Goal: Task Accomplishment & Management: Manage account settings

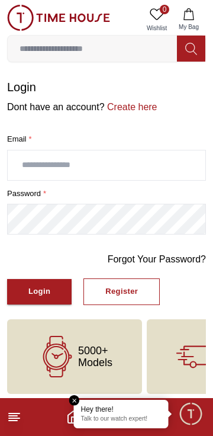
click at [67, 166] on input "text" at bounding box center [107, 165] width 198 height 30
type input "**********"
click at [34, 288] on div "Login" at bounding box center [39, 292] width 22 height 14
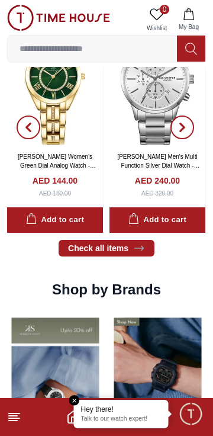
scroll to position [652, 0]
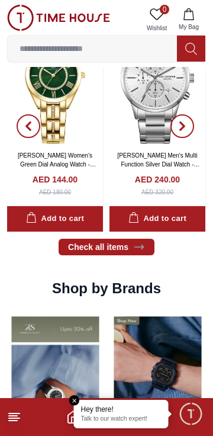
click at [19, 418] on line at bounding box center [14, 418] width 11 height 0
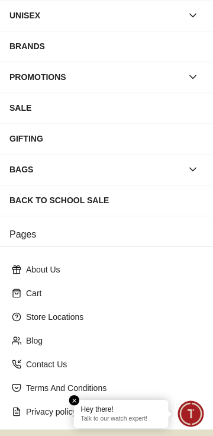
scroll to position [200, 0]
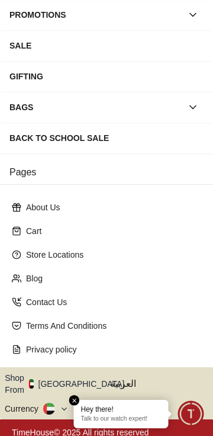
click at [129, 380] on icon "button" at bounding box center [131, 384] width 4 height 9
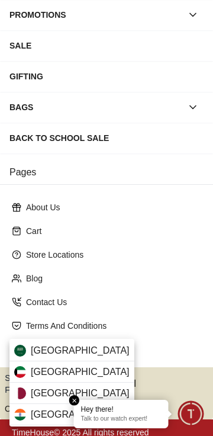
click at [46, 344] on span "Saudi Arabia" at bounding box center [80, 350] width 99 height 14
